Goal: Information Seeking & Learning: Learn about a topic

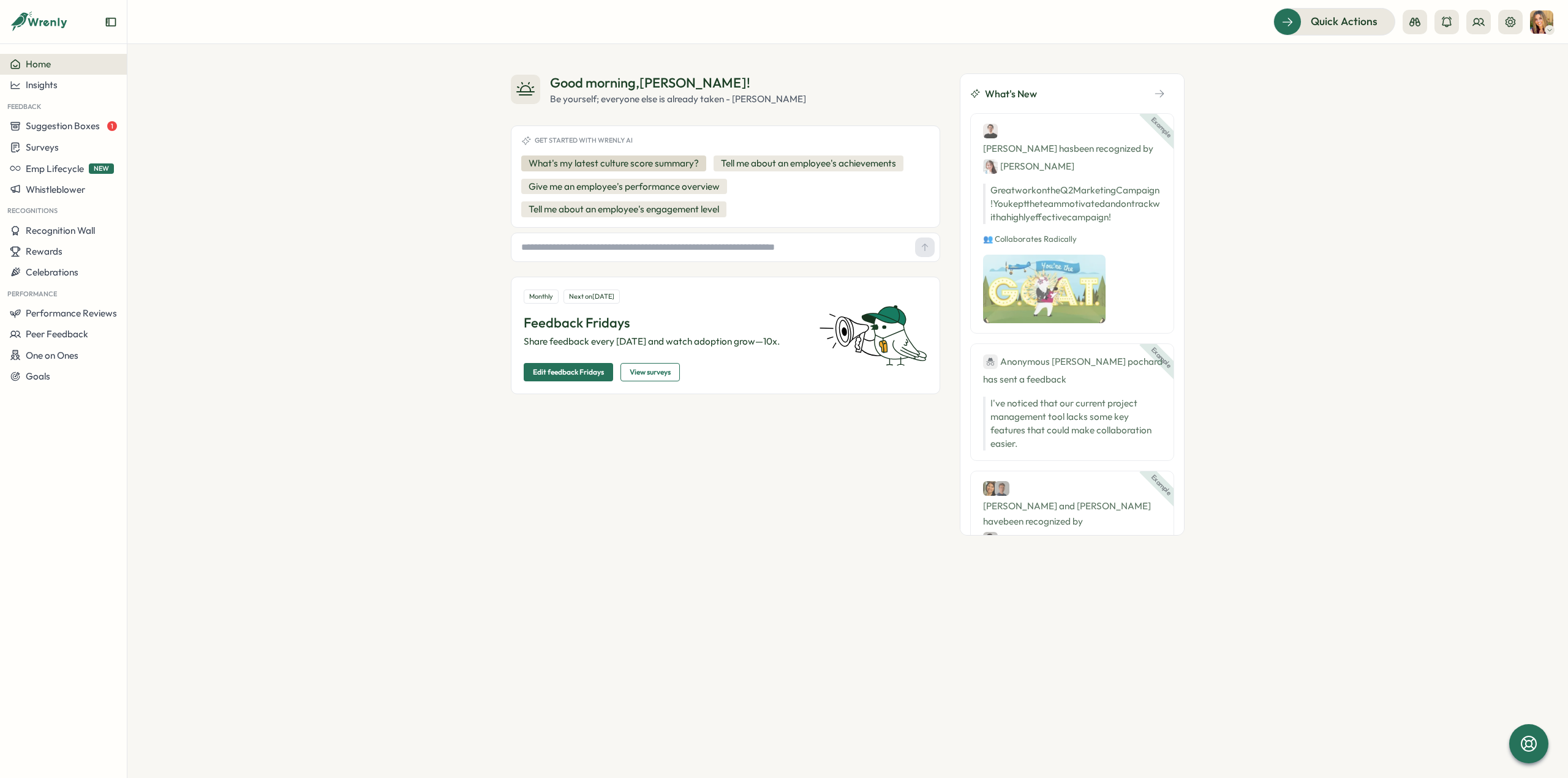
click at [583, 164] on button "What's my latest culture score summary?" at bounding box center [613, 164] width 185 height 16
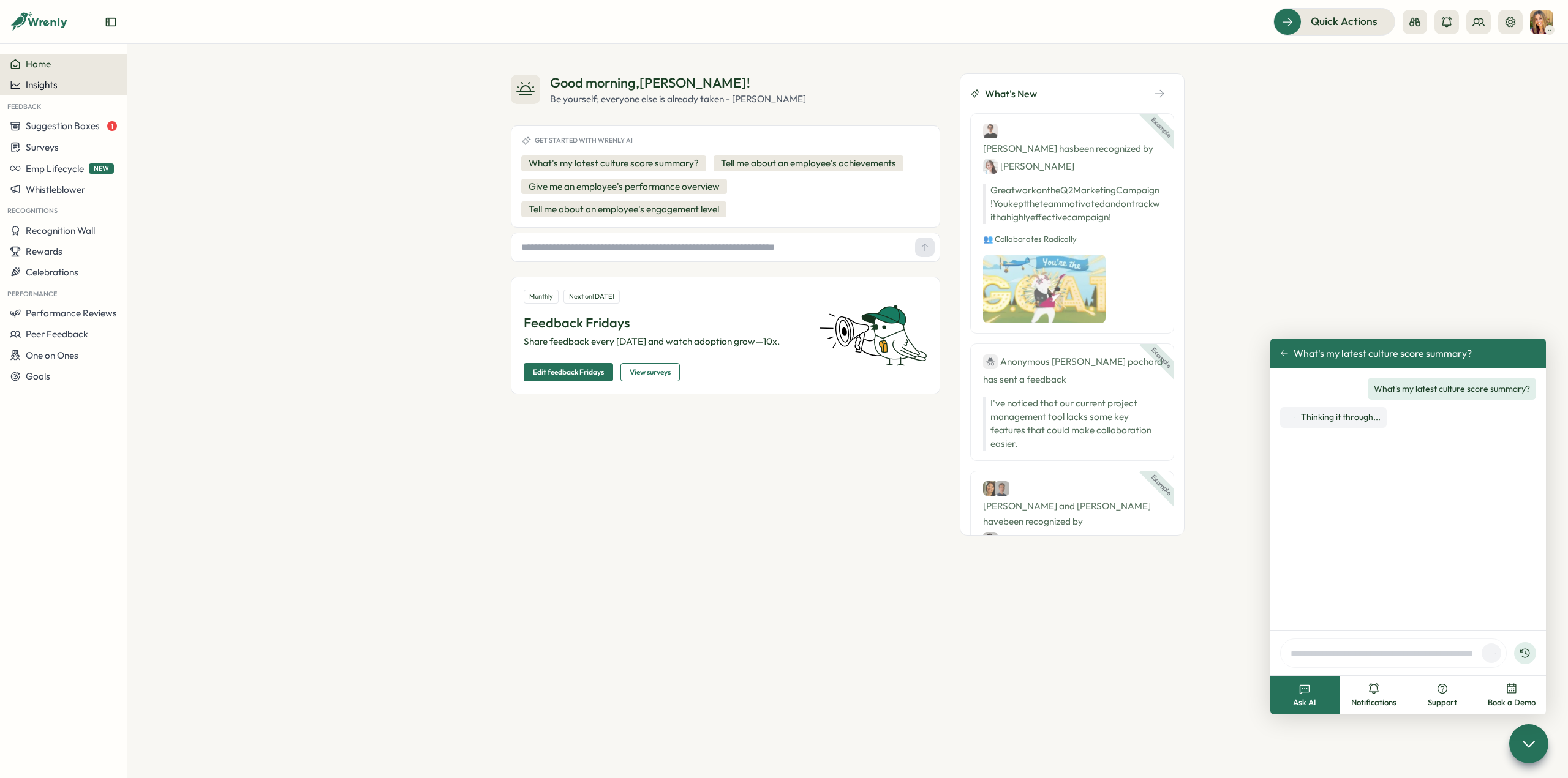
click at [49, 83] on span "Insights" at bounding box center [41, 85] width 32 height 12
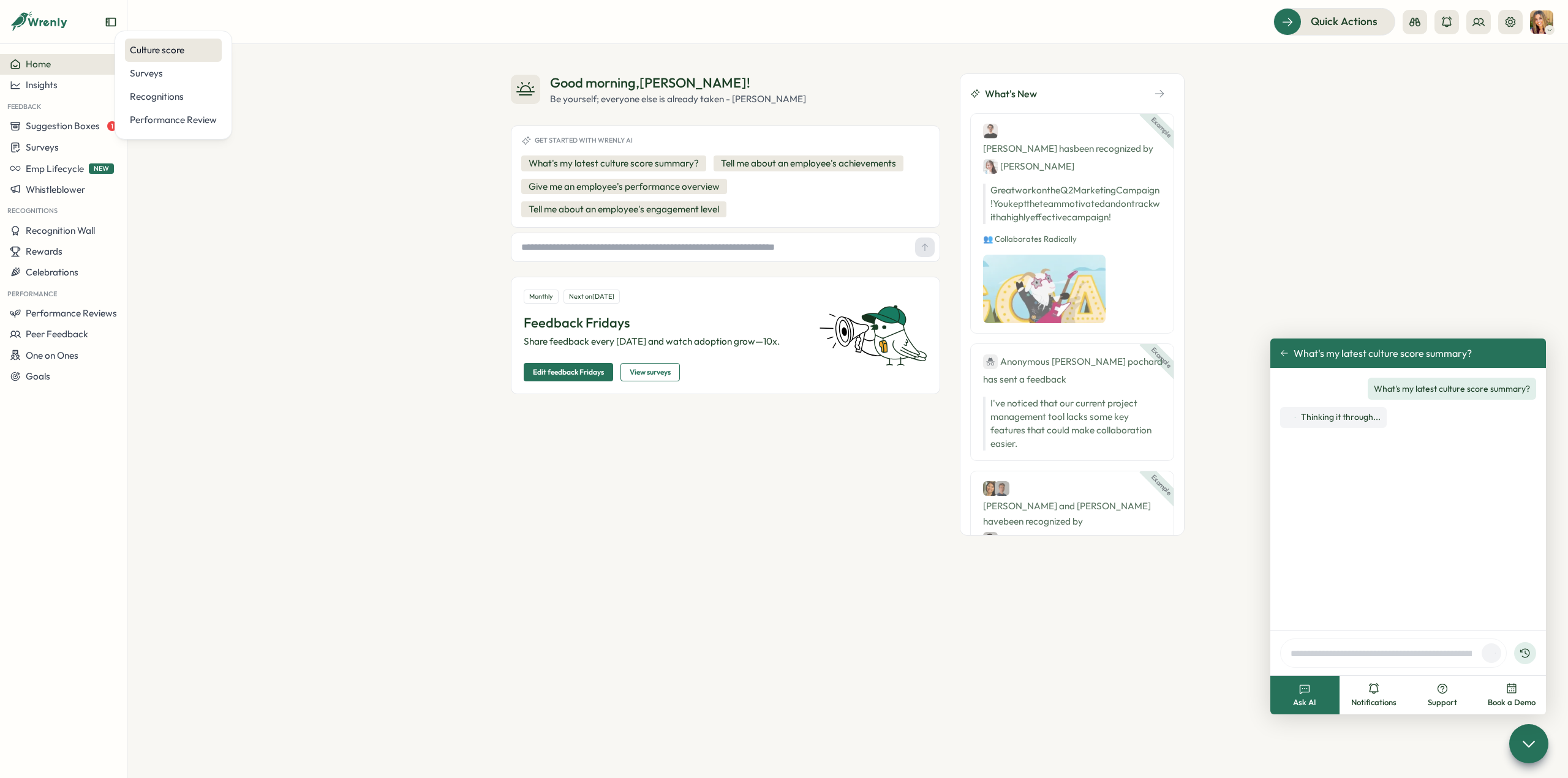
click at [166, 55] on div "Culture score" at bounding box center [173, 50] width 87 height 14
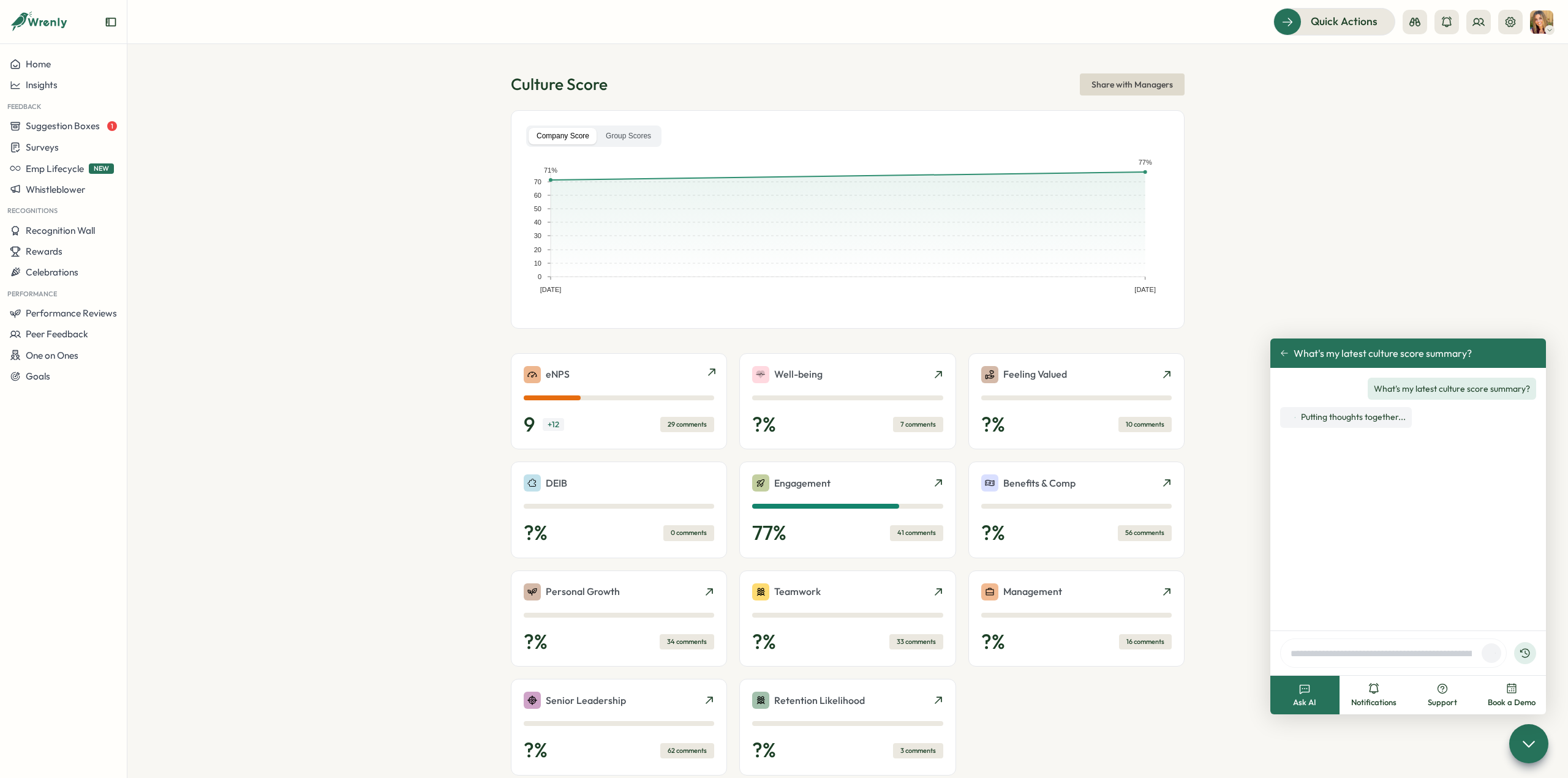
click at [618, 424] on div "9 + 12 29 comments" at bounding box center [619, 425] width 190 height 24
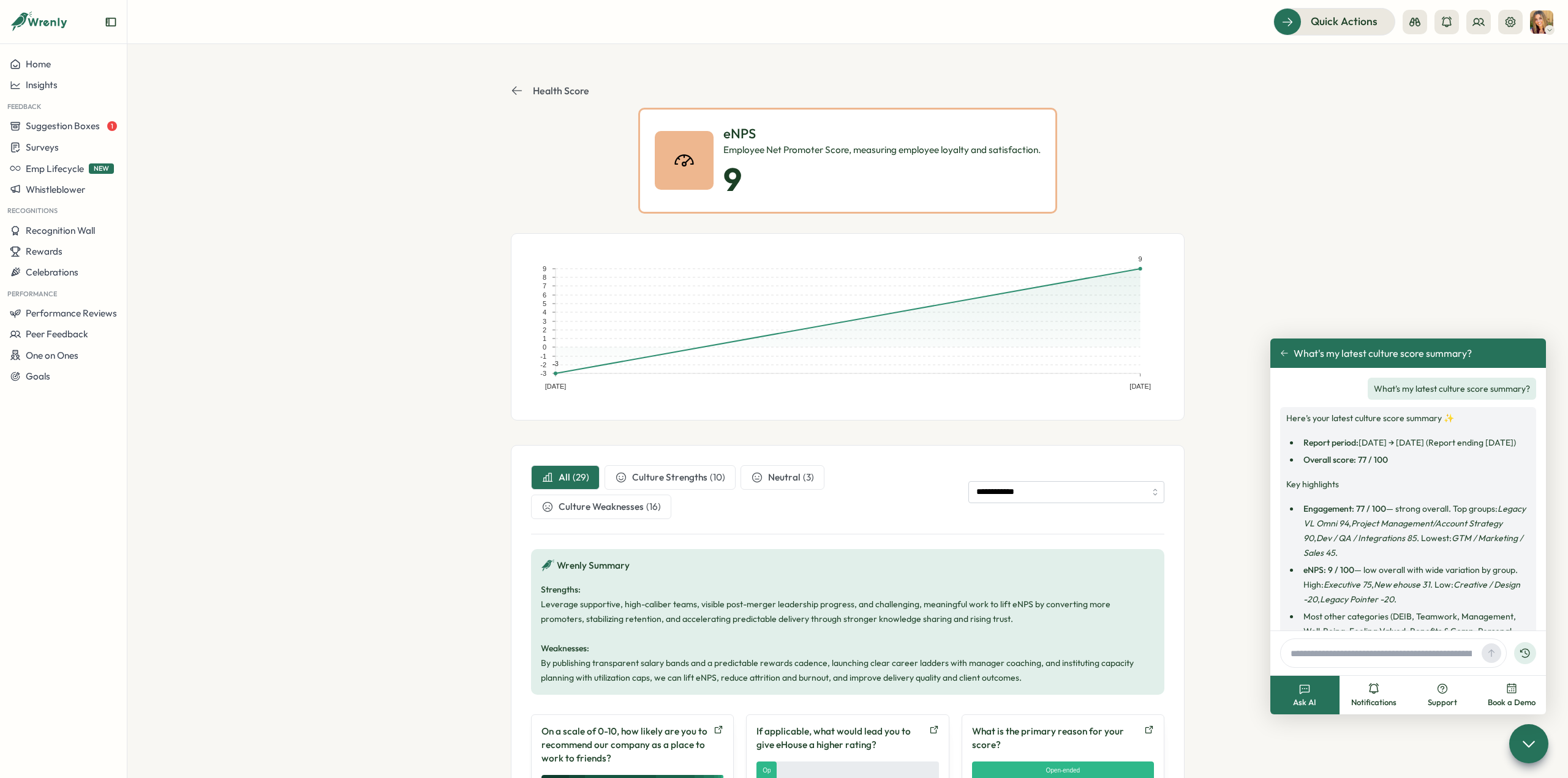
click at [514, 87] on icon at bounding box center [517, 91] width 12 height 12
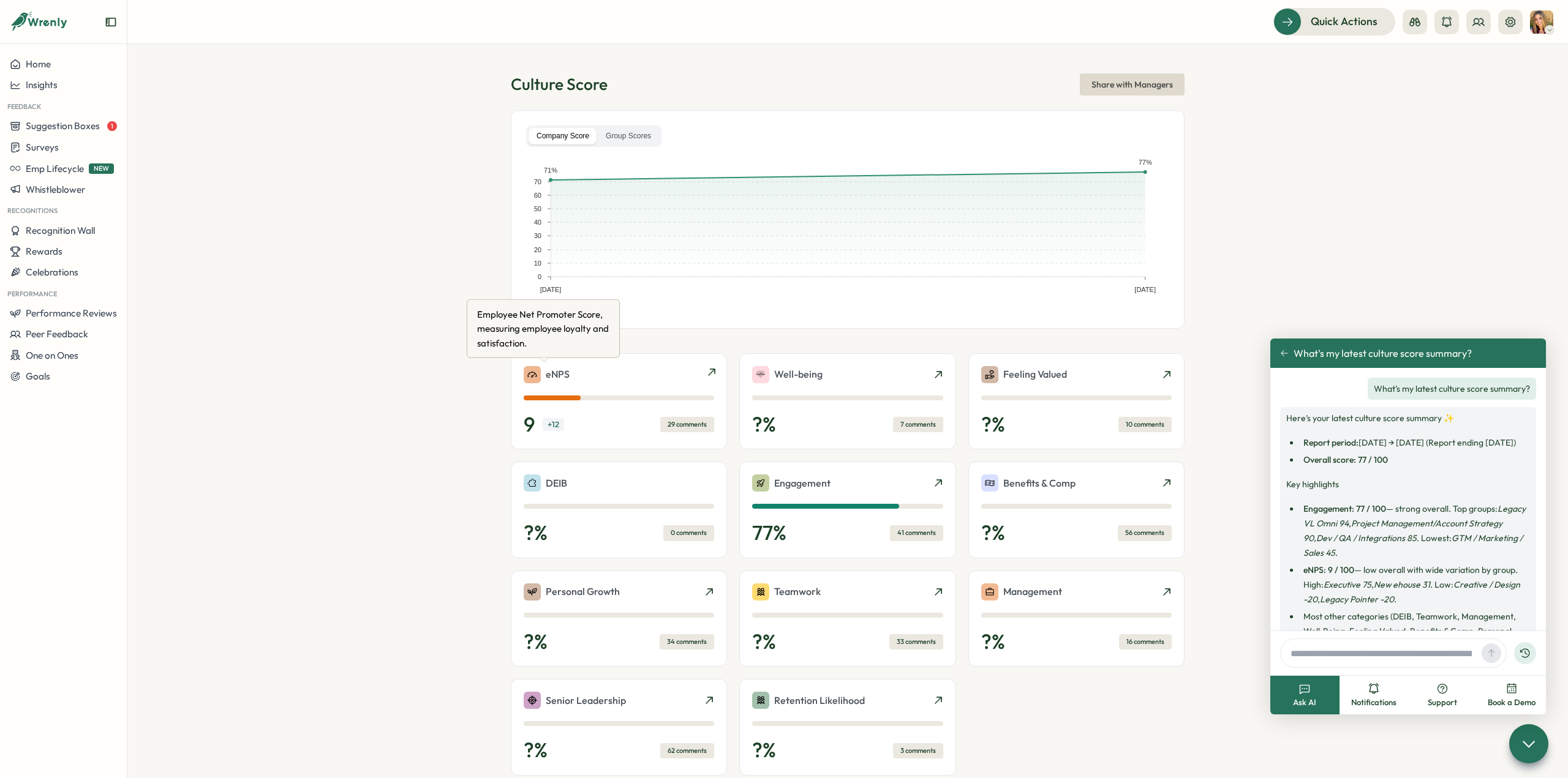
click at [560, 373] on p "eNPS" at bounding box center [557, 374] width 24 height 16
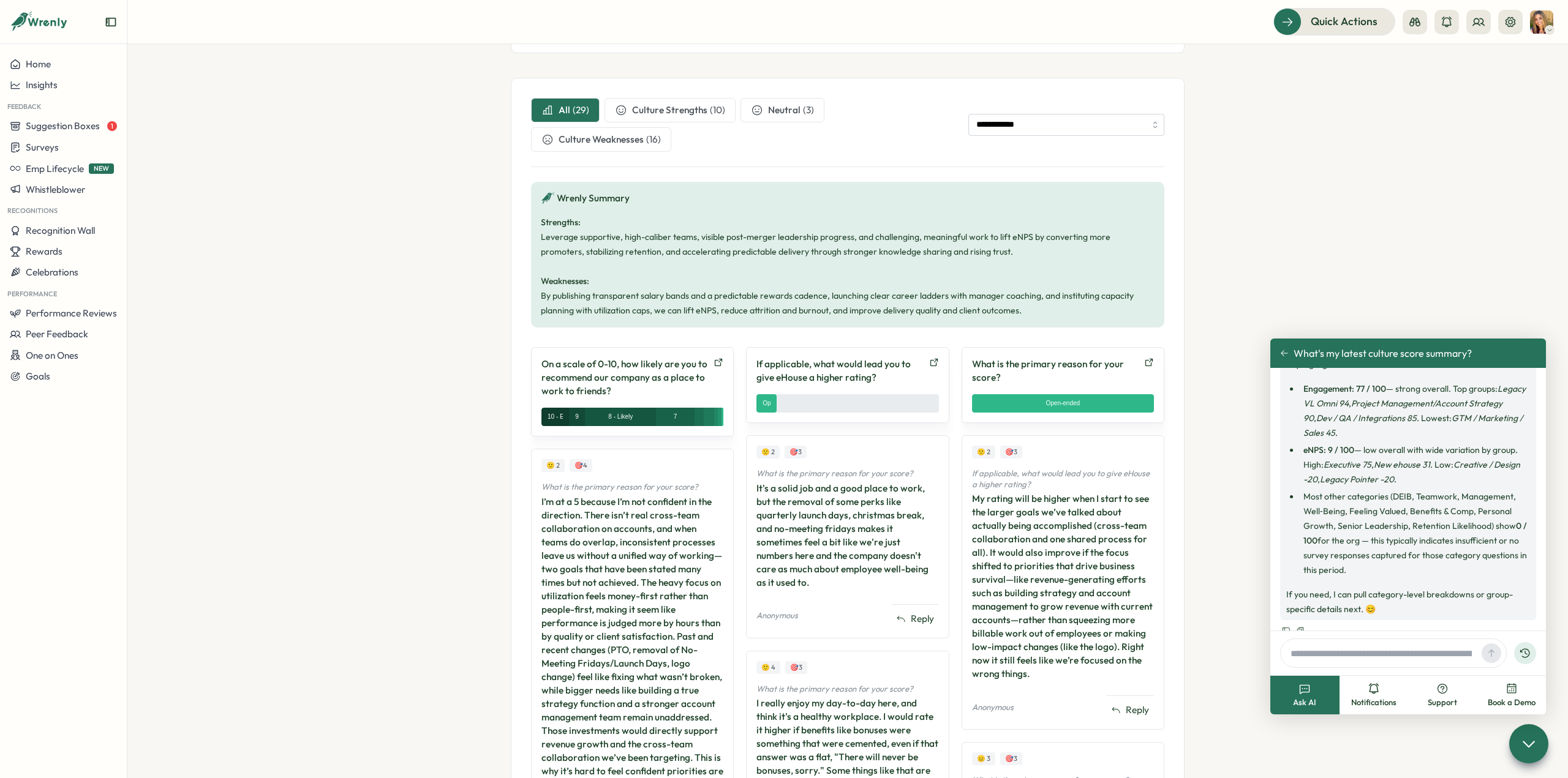
scroll to position [122, 0]
click at [56, 147] on span "Surveys" at bounding box center [42, 147] width 33 height 12
click at [143, 124] on div "Insights" at bounding box center [175, 124] width 91 height 14
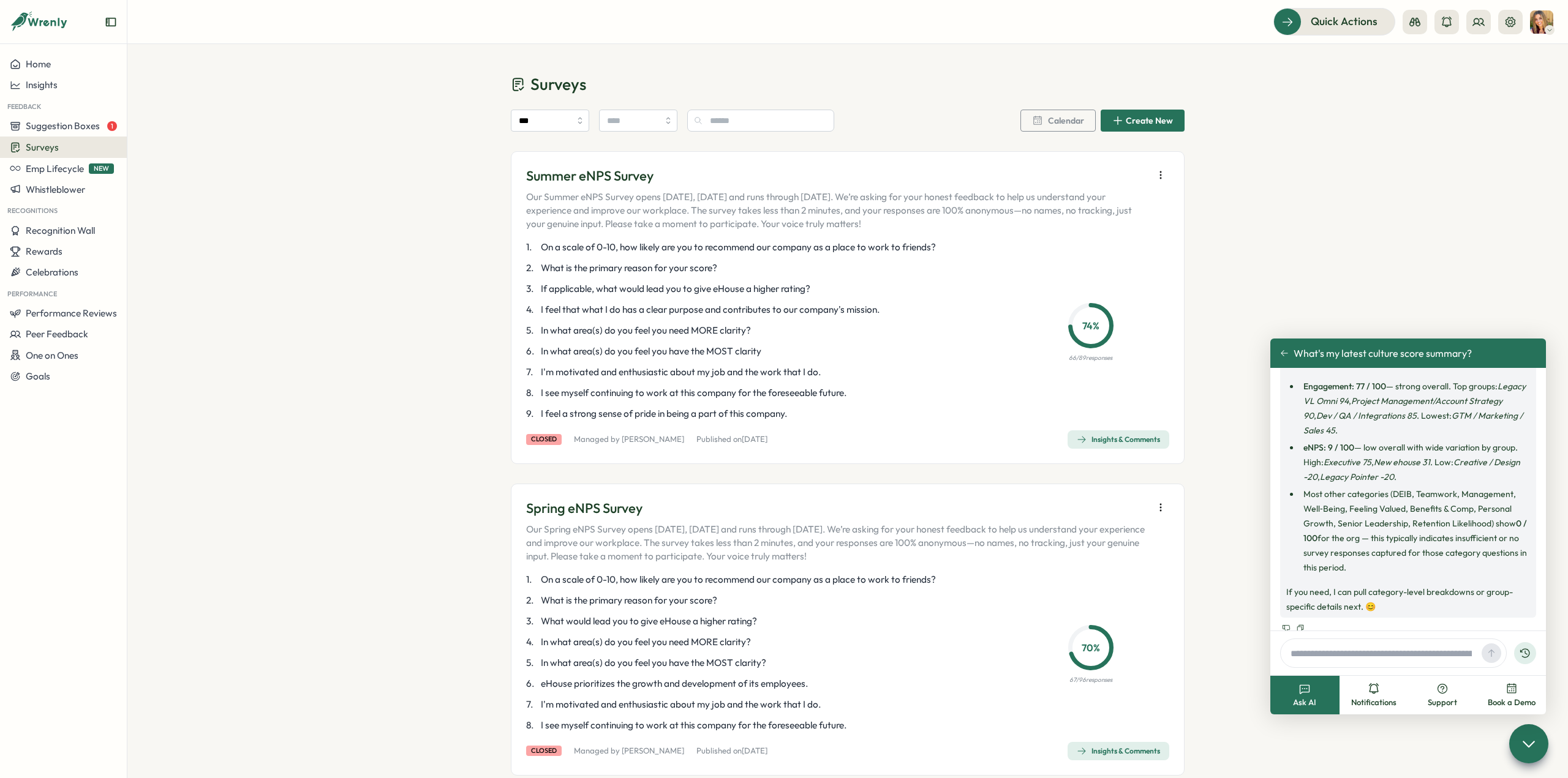
click at [1122, 432] on span "Insights & Comments" at bounding box center [1118, 439] width 83 height 17
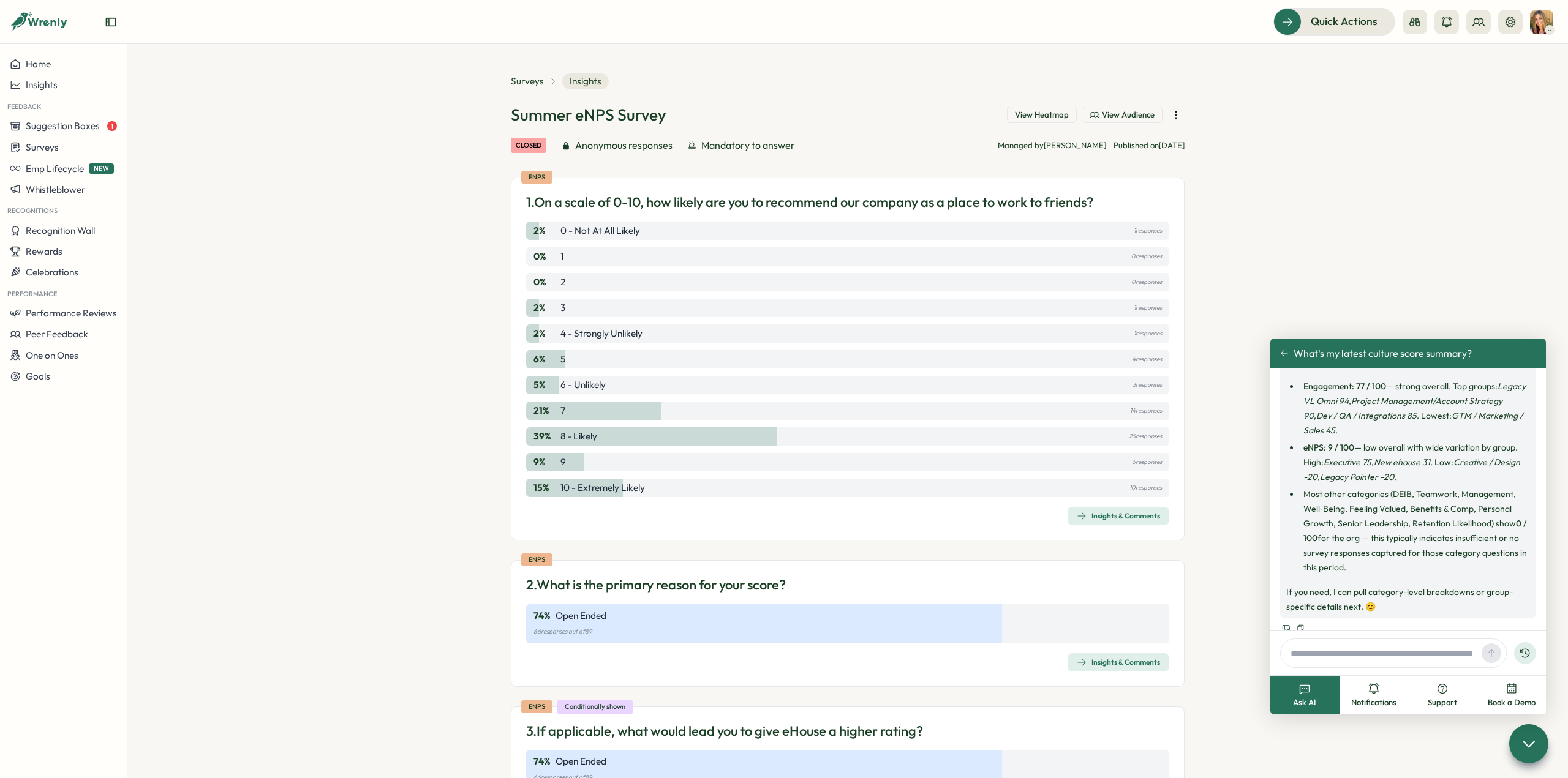
click at [1132, 519] on div "Insights & Comments" at bounding box center [1118, 516] width 83 height 9
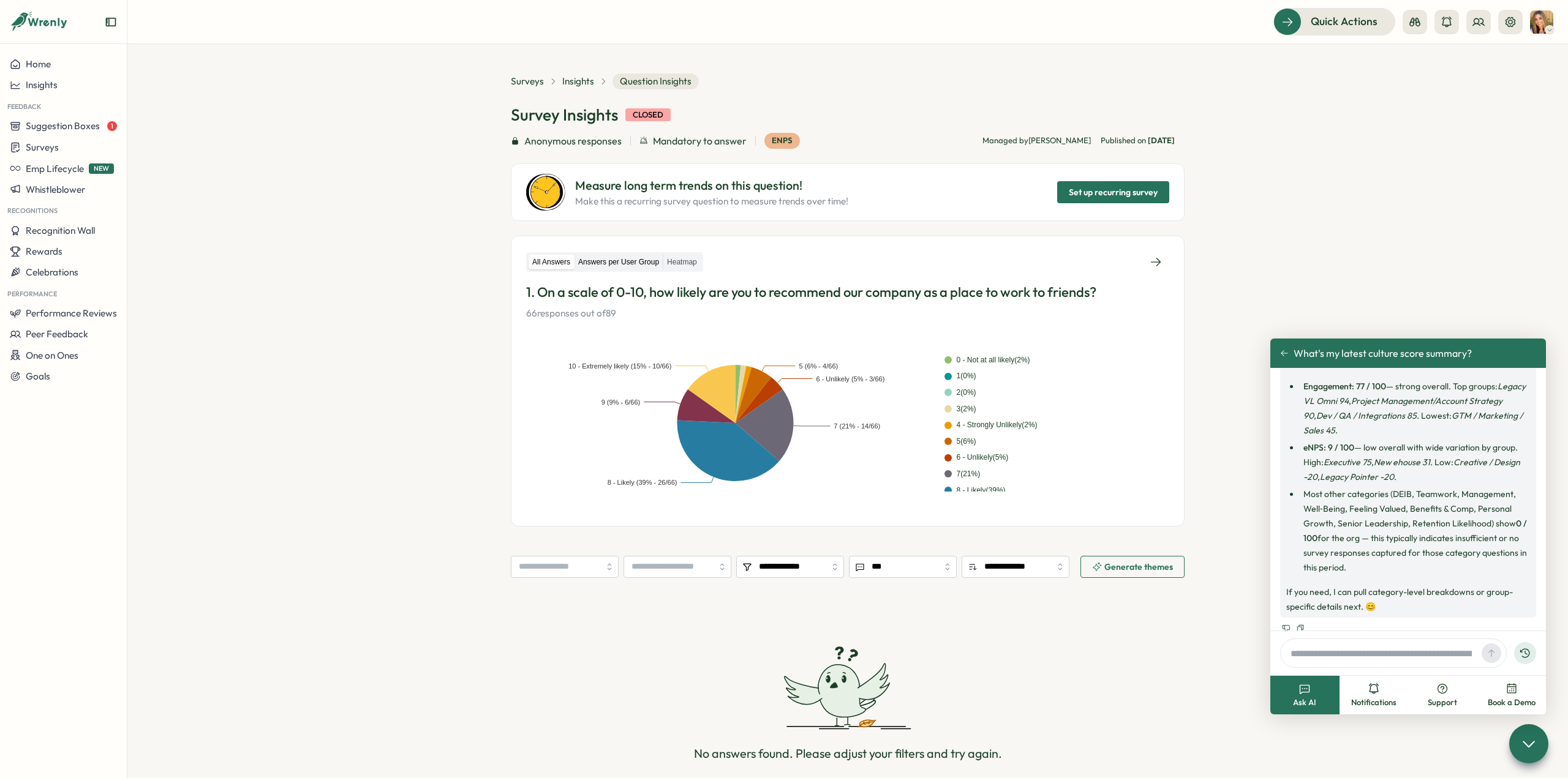
click at [630, 266] on label "Answers per User Group" at bounding box center [619, 262] width 88 height 16
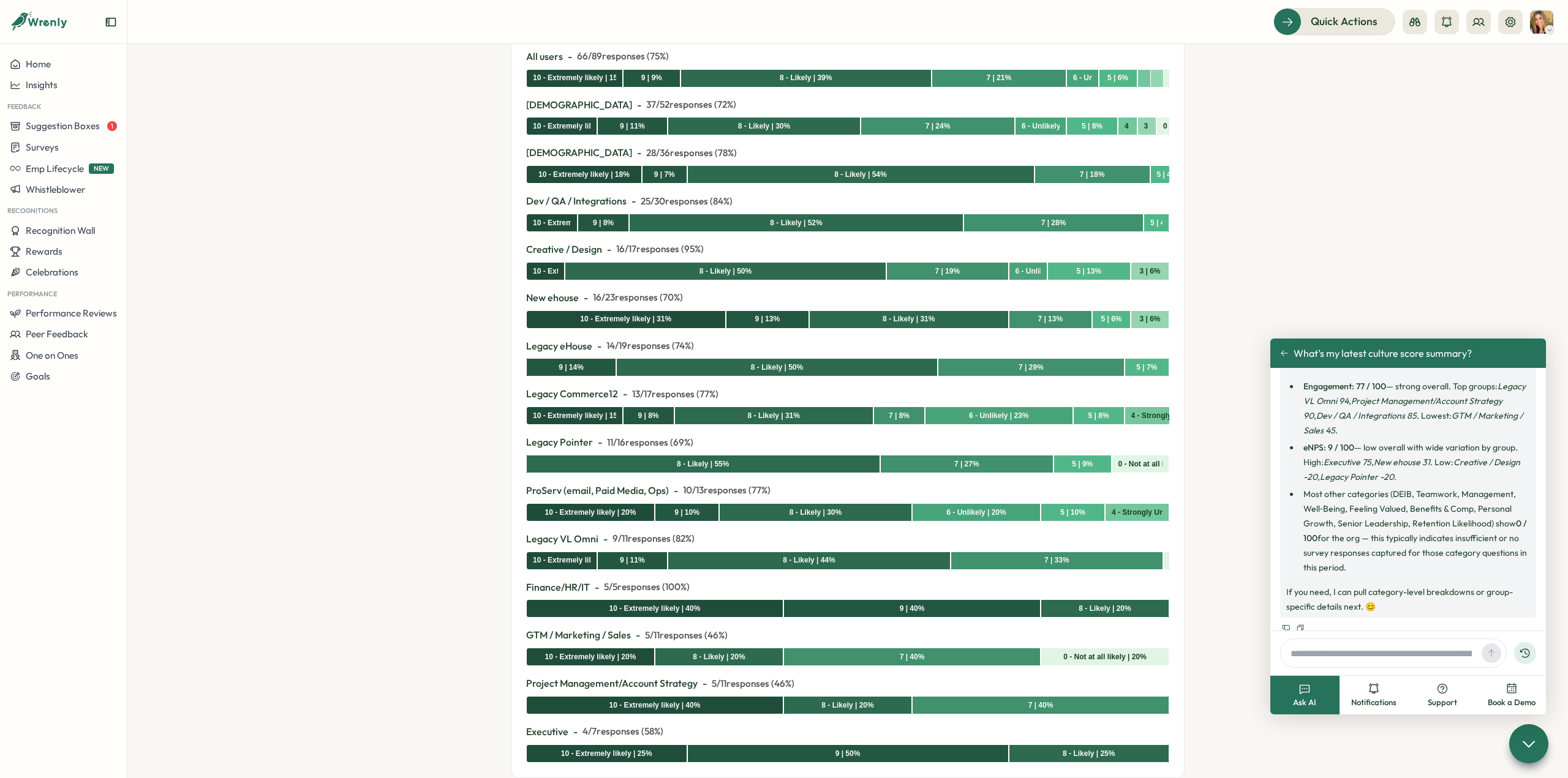
scroll to position [245, 0]
